Goal: Navigation & Orientation: Find specific page/section

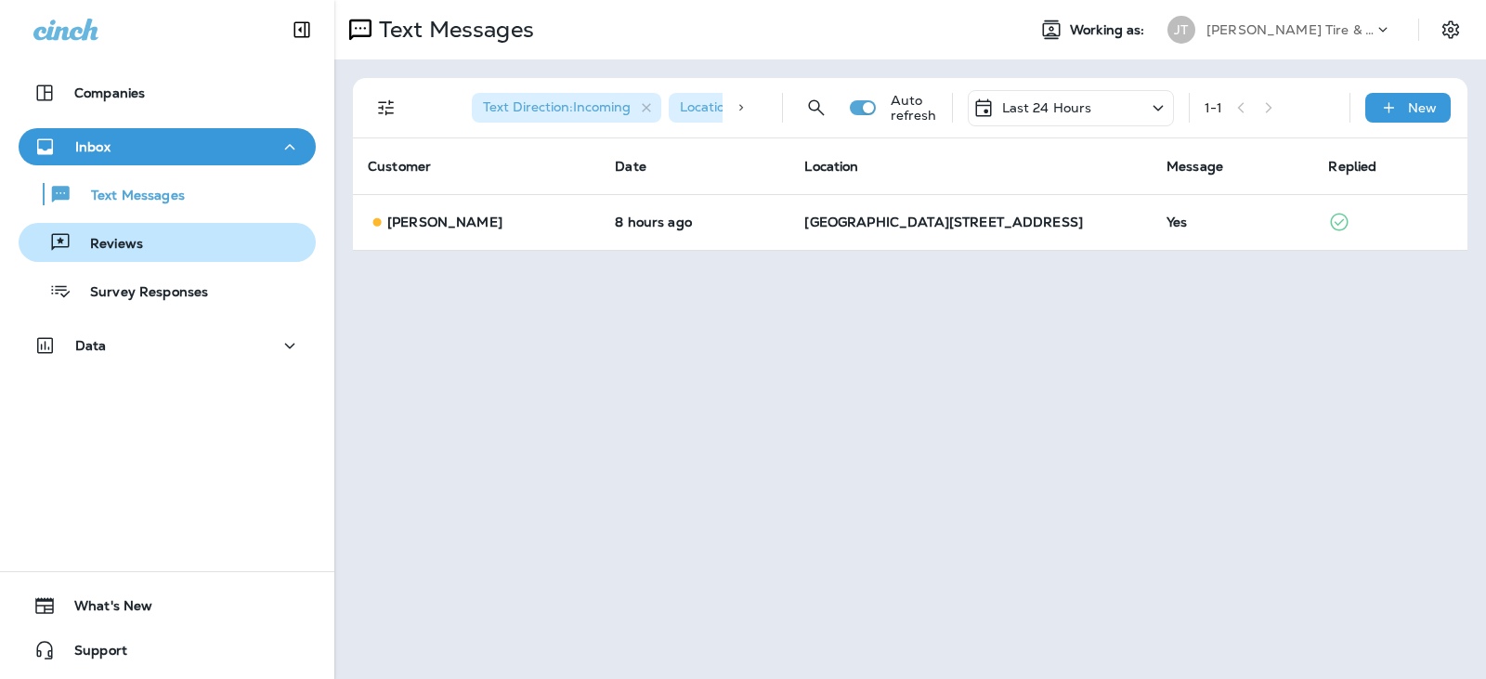
click at [209, 241] on div "Reviews" at bounding box center [167, 242] width 282 height 28
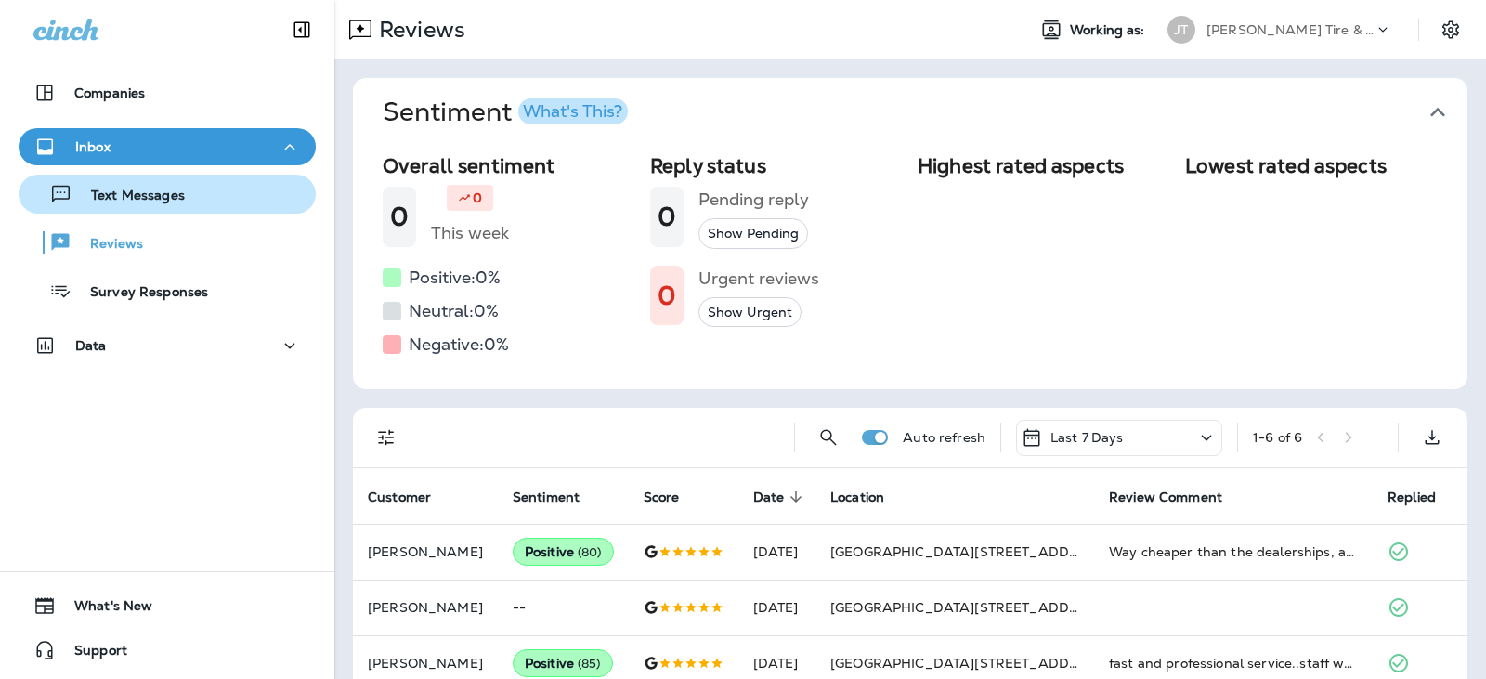
click at [229, 188] on div "Text Messages" at bounding box center [167, 194] width 282 height 28
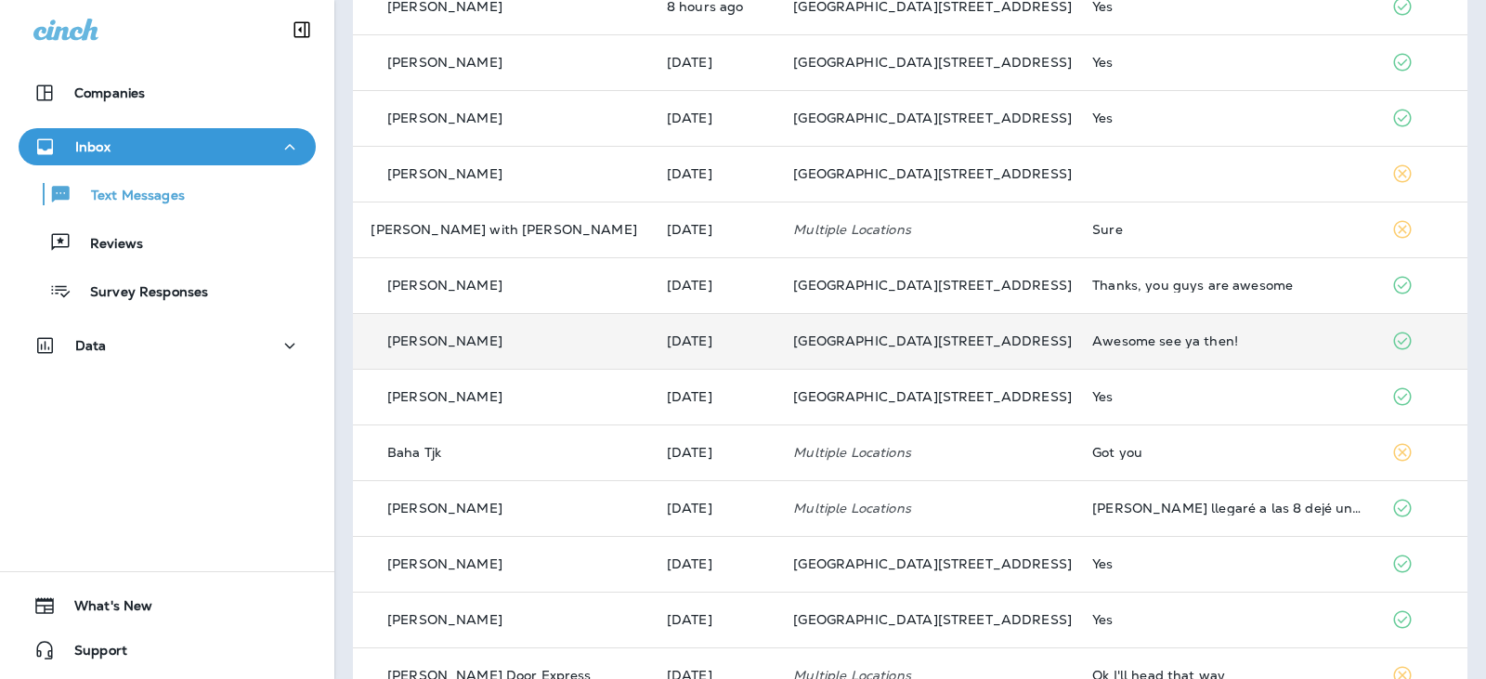
scroll to position [315, 0]
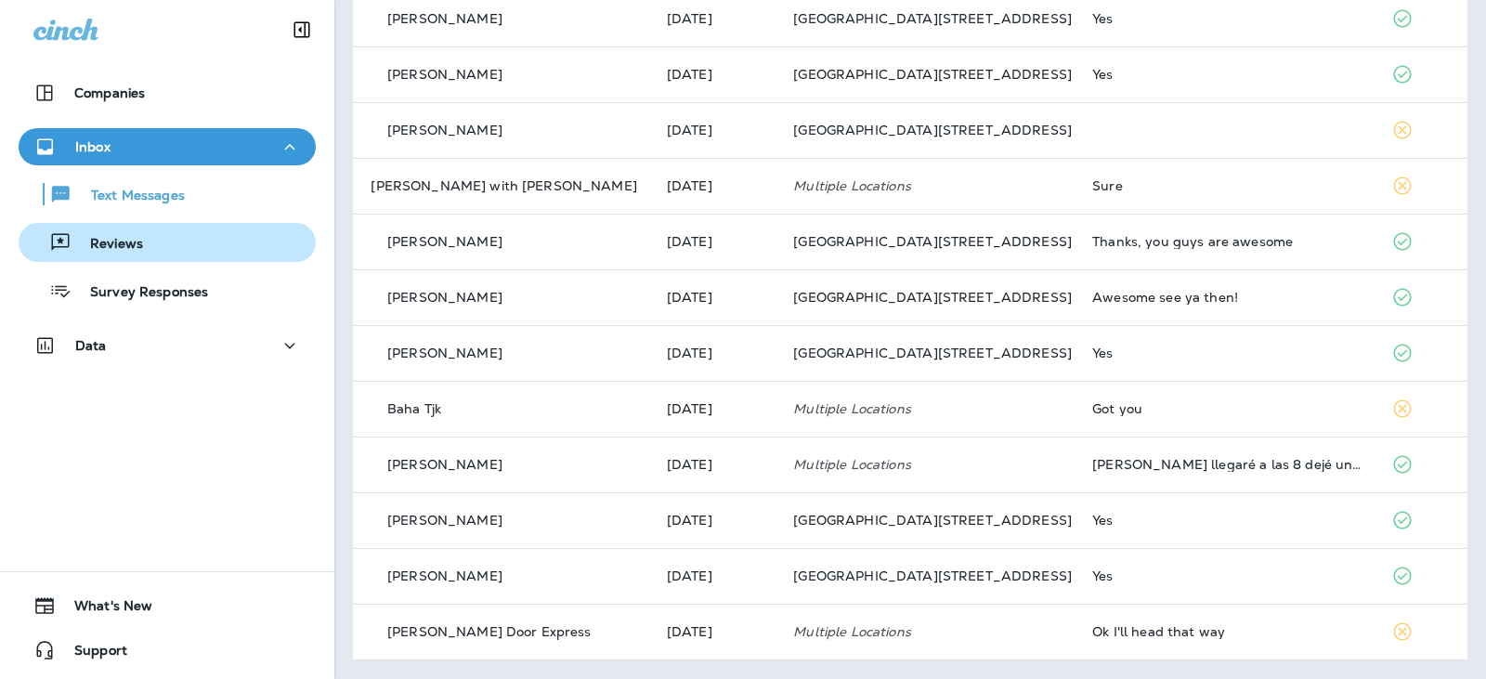
click at [163, 243] on div "Reviews" at bounding box center [167, 242] width 282 height 28
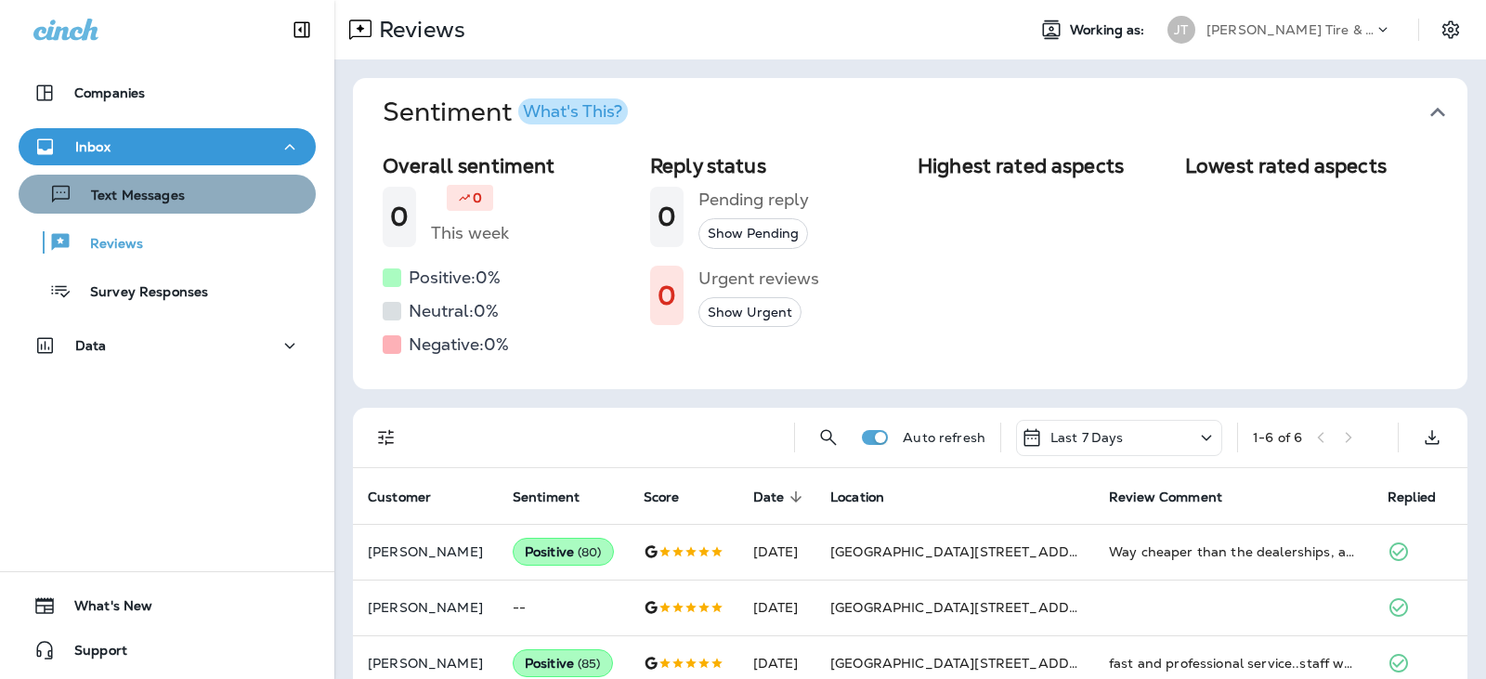
click at [184, 197] on div "Text Messages" at bounding box center [167, 194] width 282 height 28
